Goal: Book appointment/travel/reservation

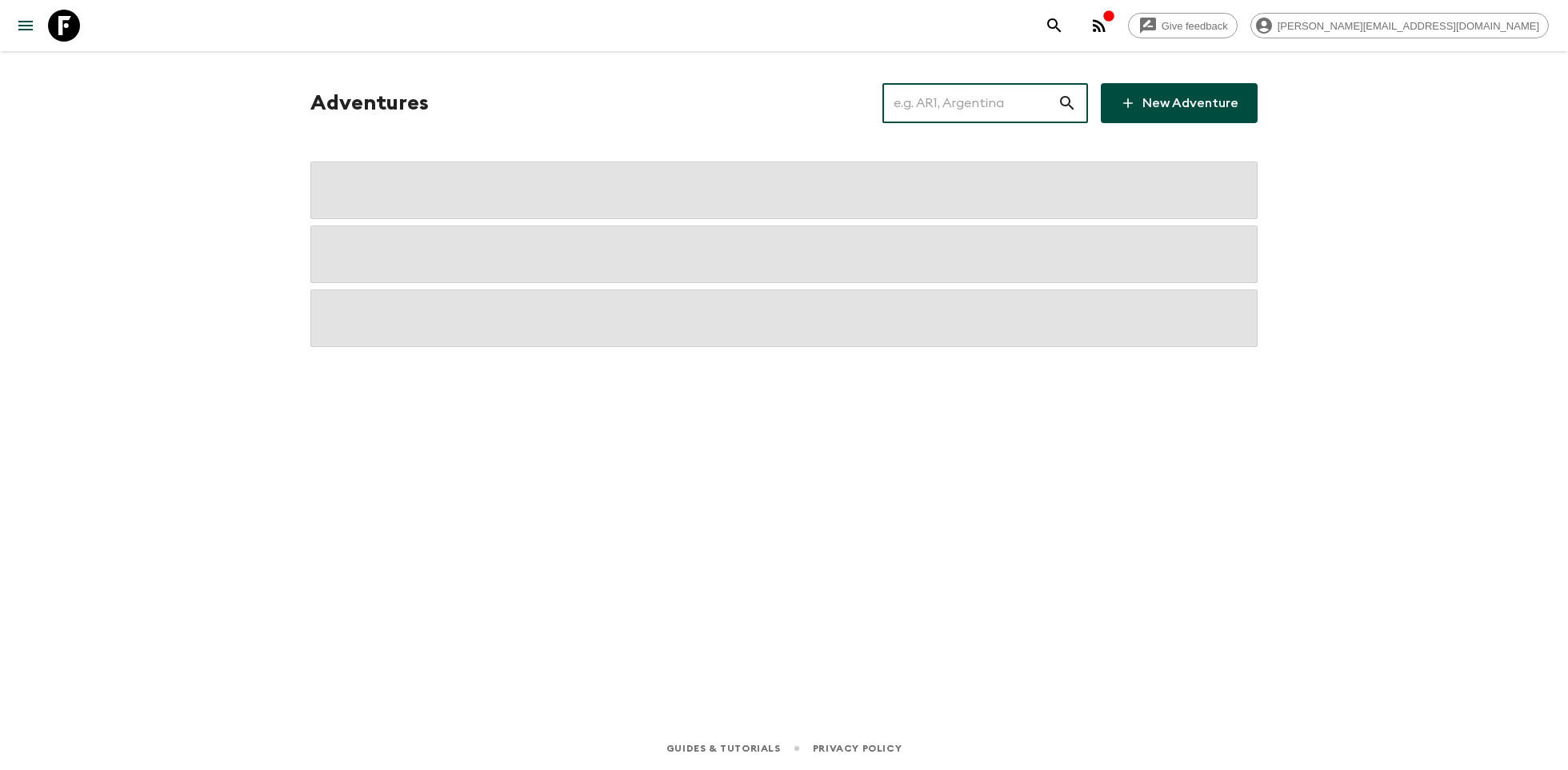
click at [969, 119] on input "text" at bounding box center [969, 103] width 175 height 45
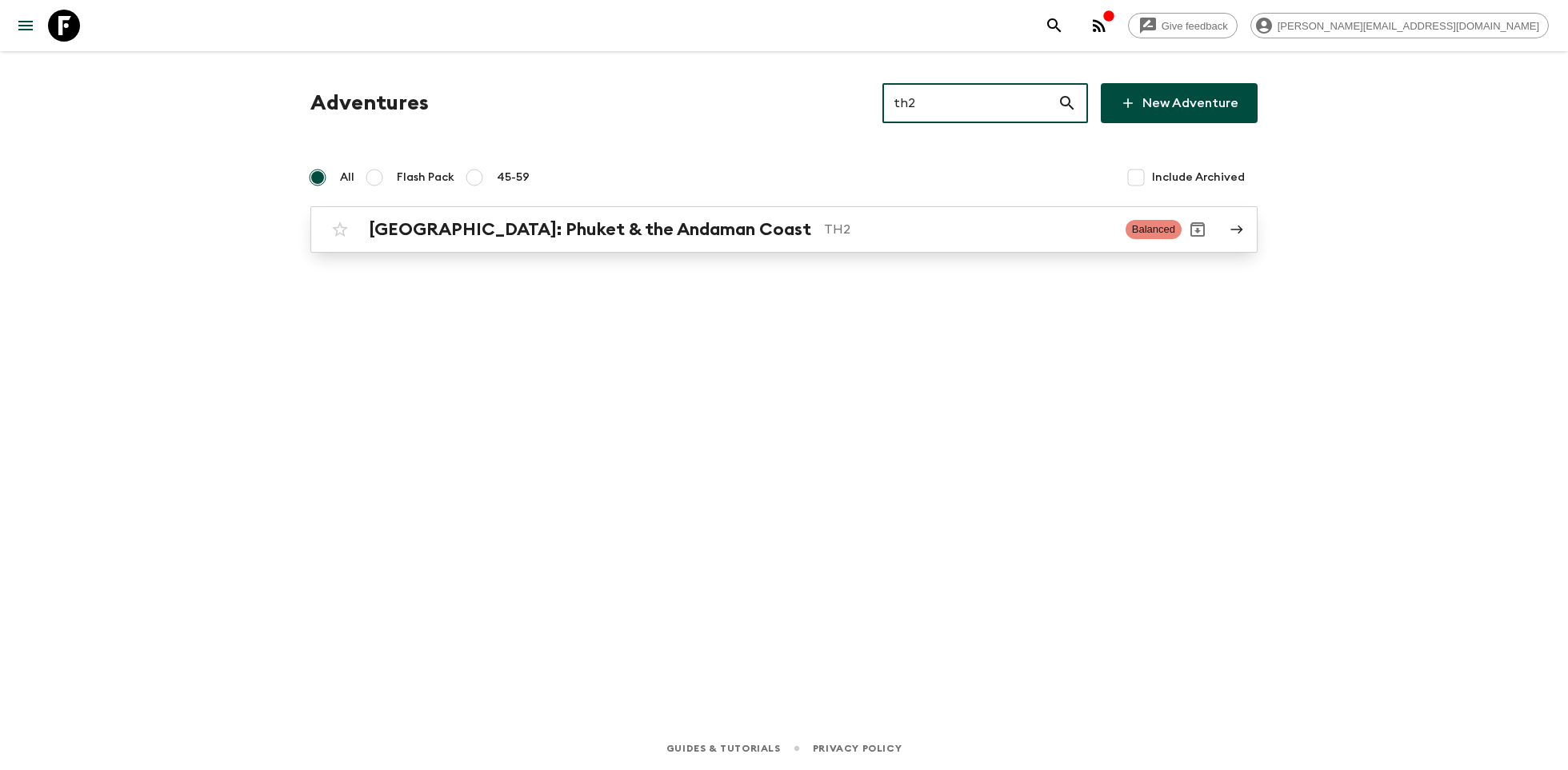
type input "th2"
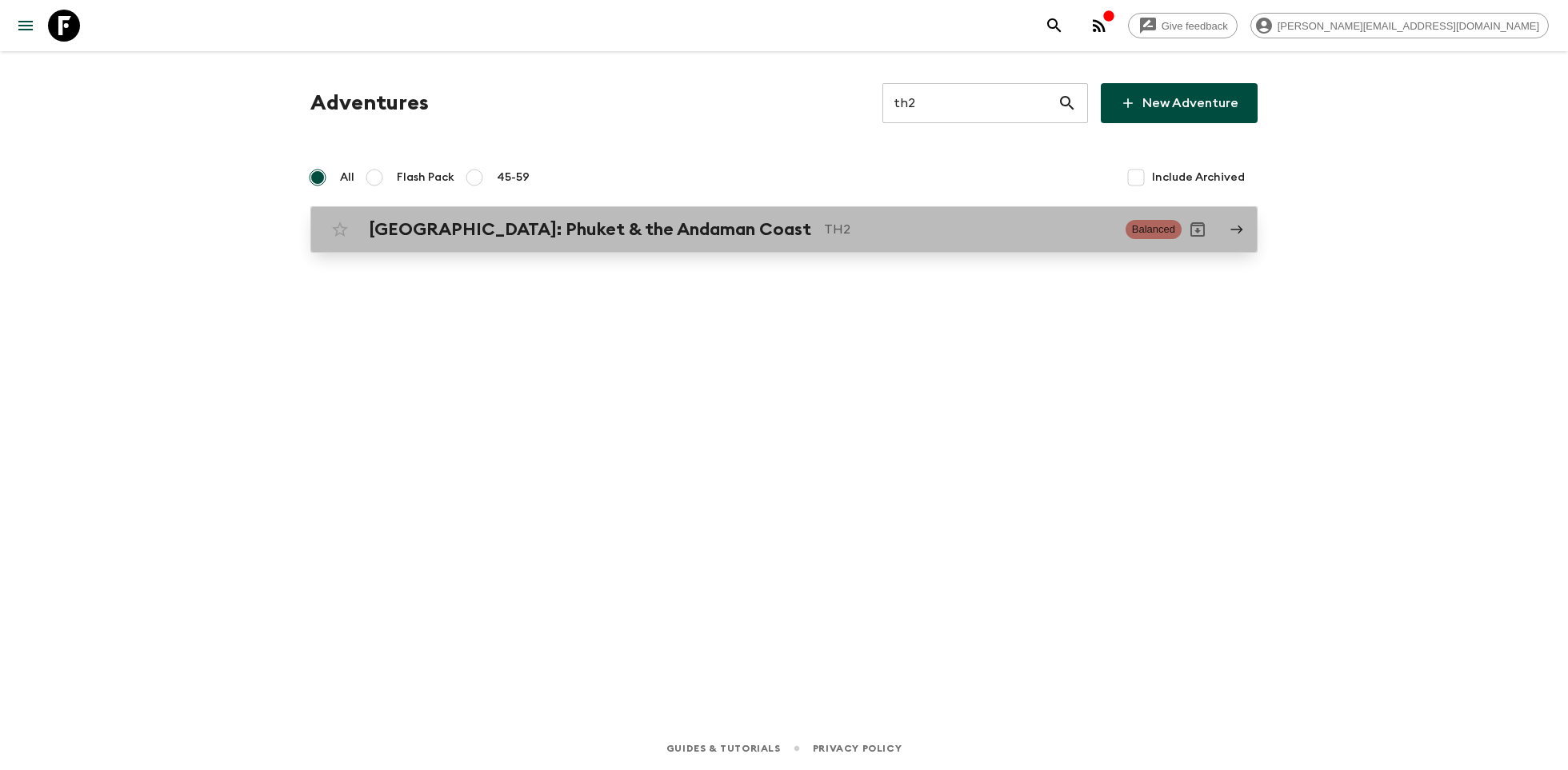
click at [657, 246] on link "[GEOGRAPHIC_DATA]: Phuket & the Andaman Coast TH2 Balanced" at bounding box center [784, 230] width 948 height 47
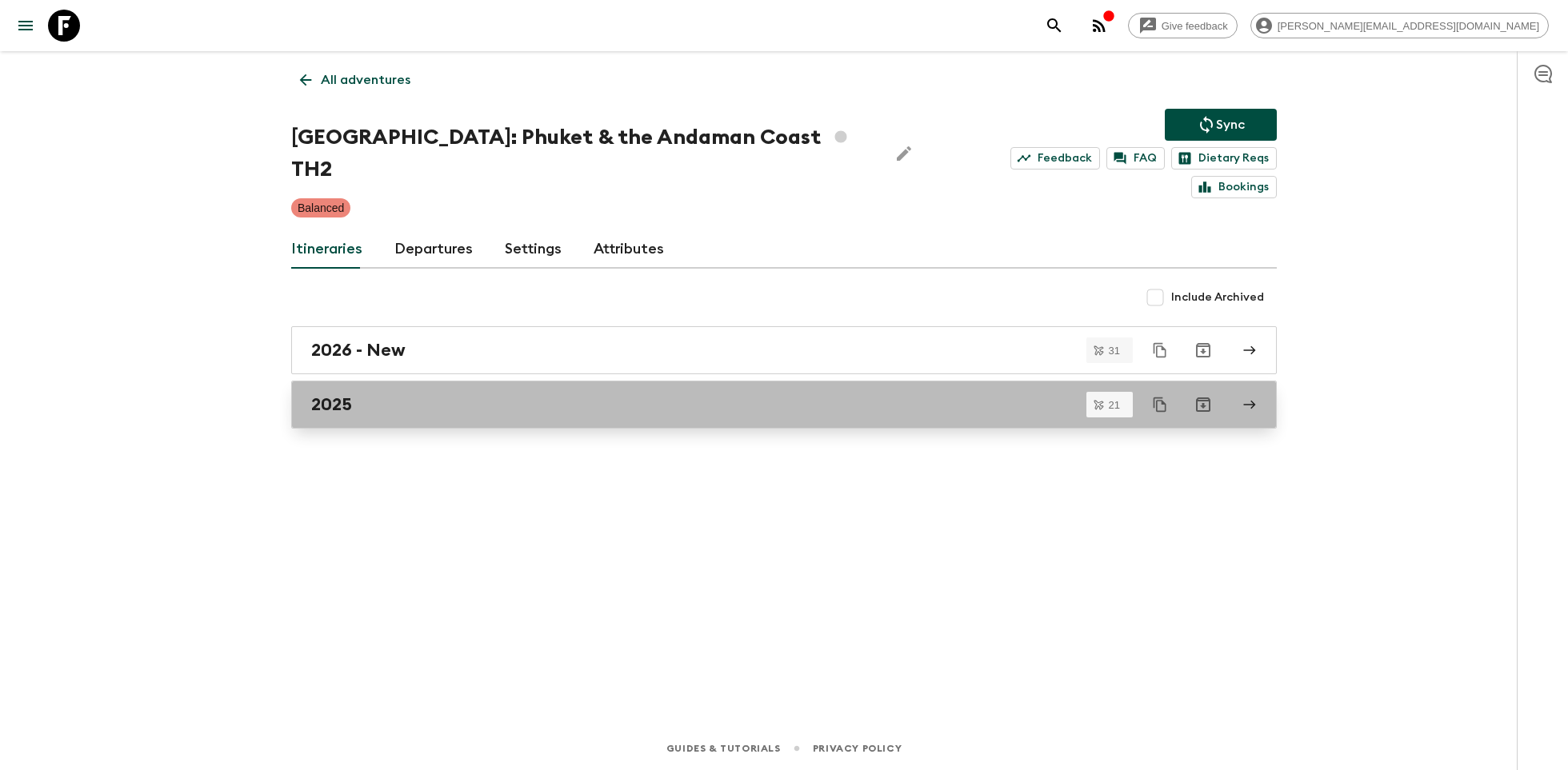
click at [458, 395] on div "2025" at bounding box center [769, 405] width 915 height 21
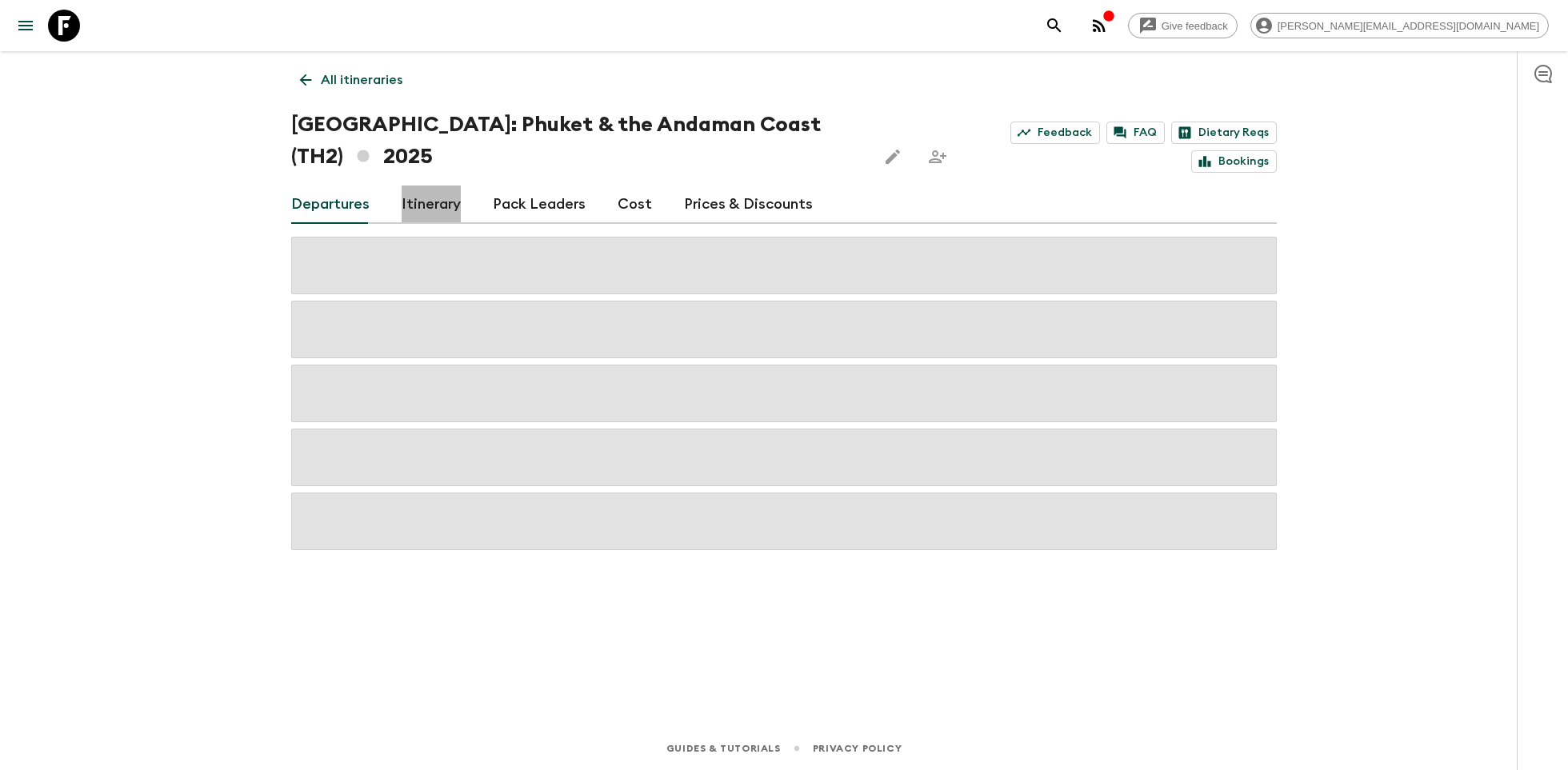
click at [430, 200] on link "Itinerary" at bounding box center [430, 205] width 59 height 39
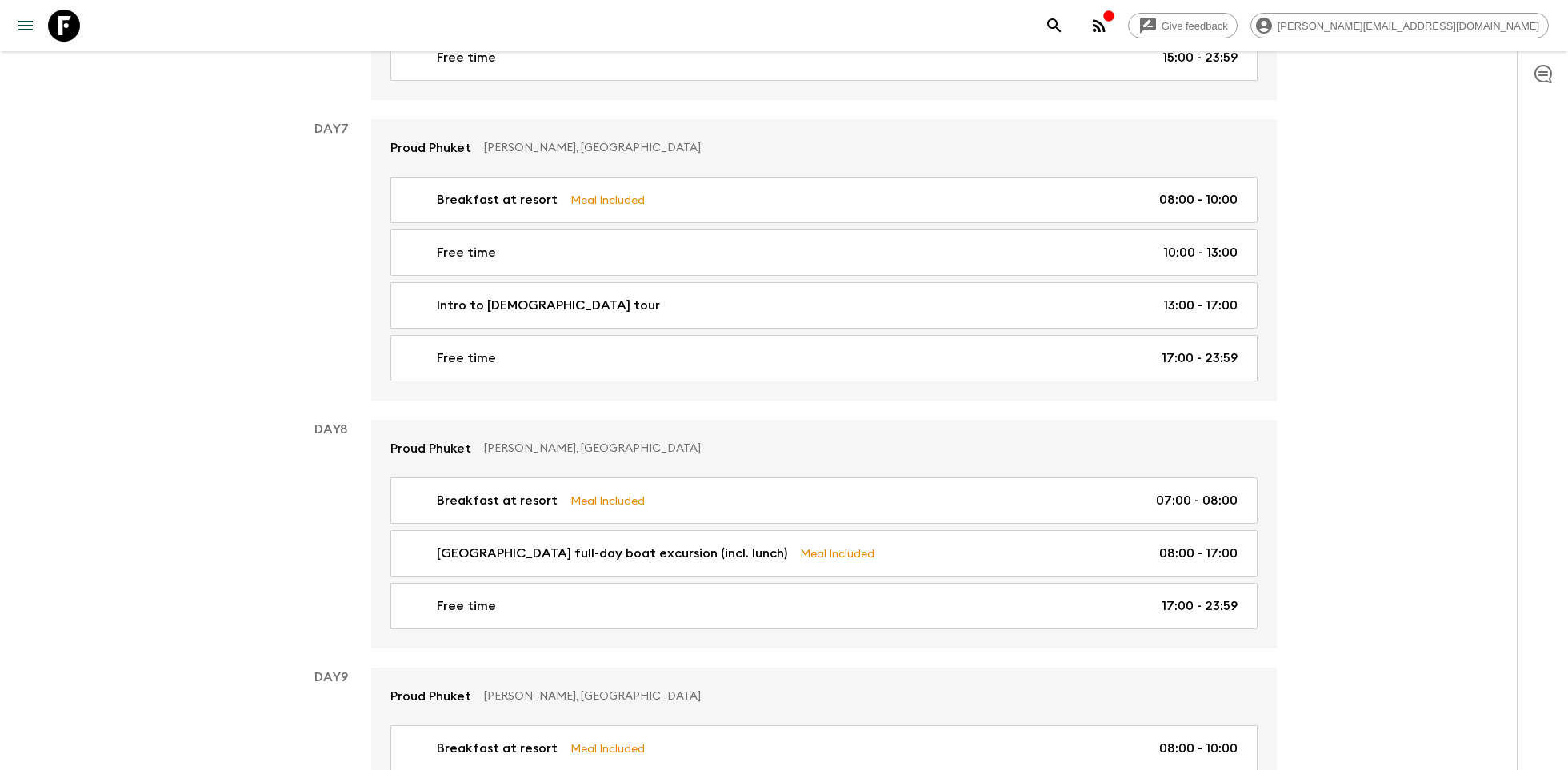
scroll to position [2296, 0]
